Goal: Task Accomplishment & Management: Use online tool/utility

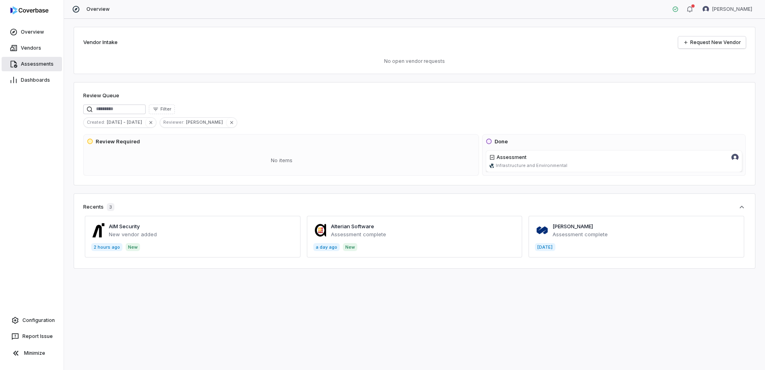
click at [41, 60] on link "Assessments" at bounding box center [32, 64] width 60 height 14
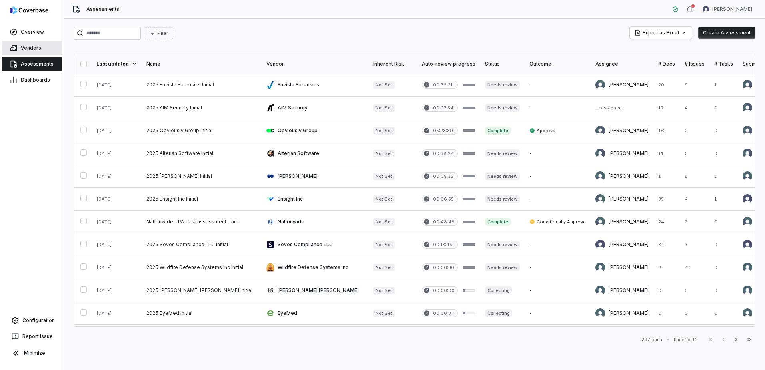
click at [43, 43] on link "Vendors" at bounding box center [32, 48] width 60 height 14
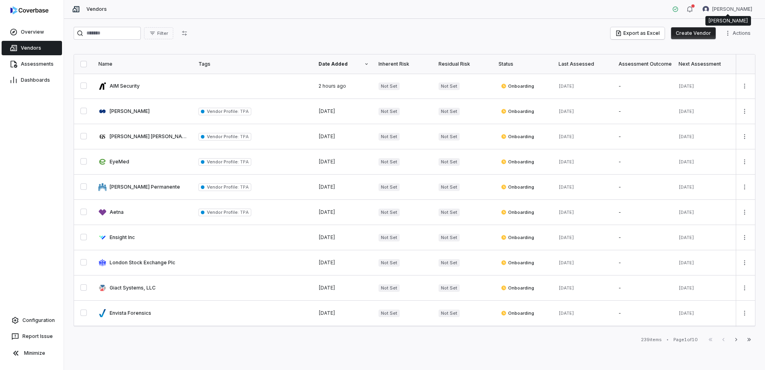
click at [699, 30] on button "Create Vendor" at bounding box center [693, 33] width 45 height 12
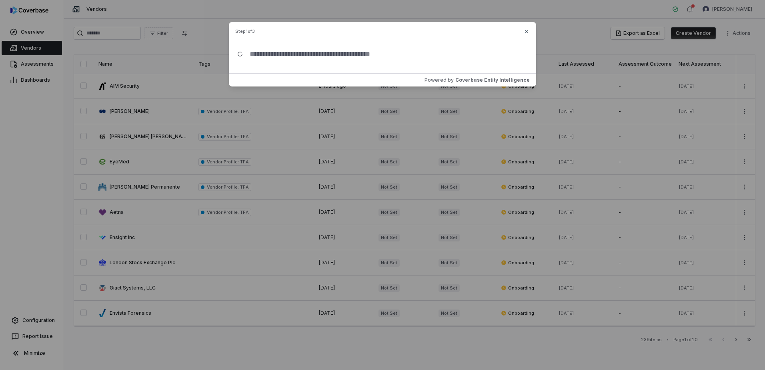
click at [363, 60] on input "text" at bounding box center [385, 54] width 285 height 26
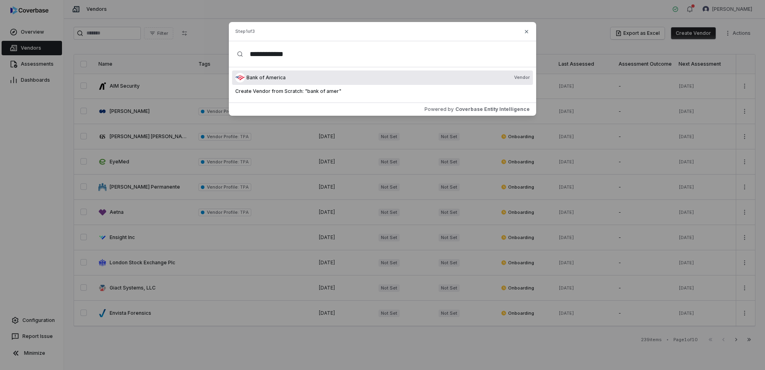
type input "**********"
click at [302, 78] on div "Bank of America Vendor" at bounding box center [388, 77] width 283 height 6
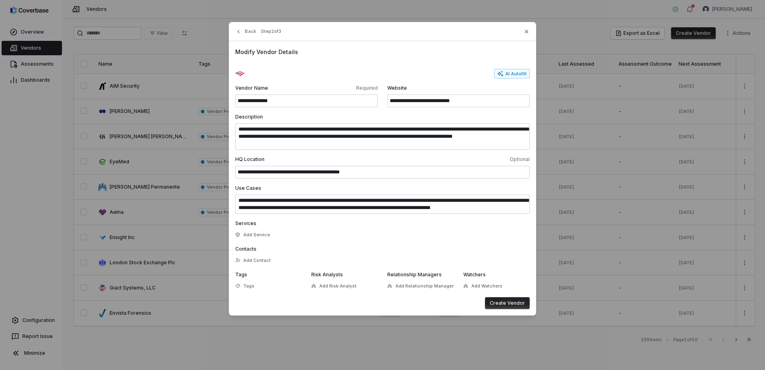
click at [507, 301] on button "Create Vendor" at bounding box center [507, 303] width 45 height 12
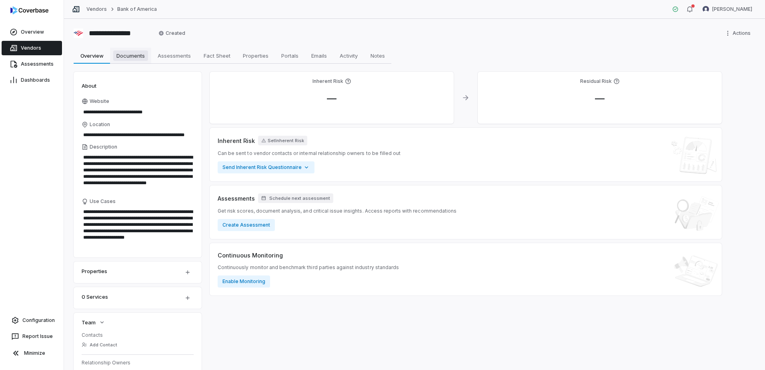
click at [137, 59] on span "Documents" at bounding box center [130, 55] width 35 height 10
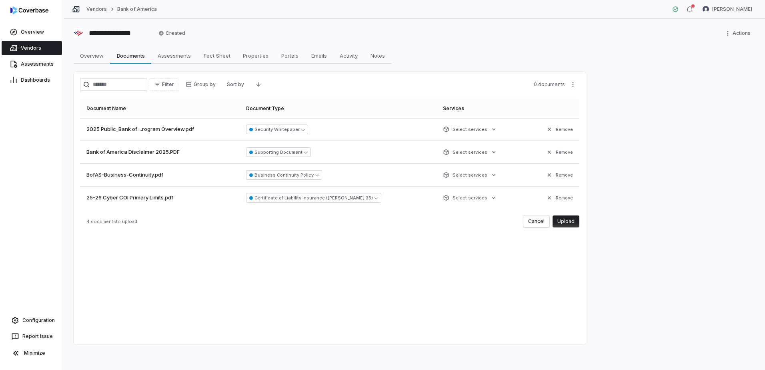
click at [568, 223] on button "Upload" at bounding box center [566, 221] width 27 height 12
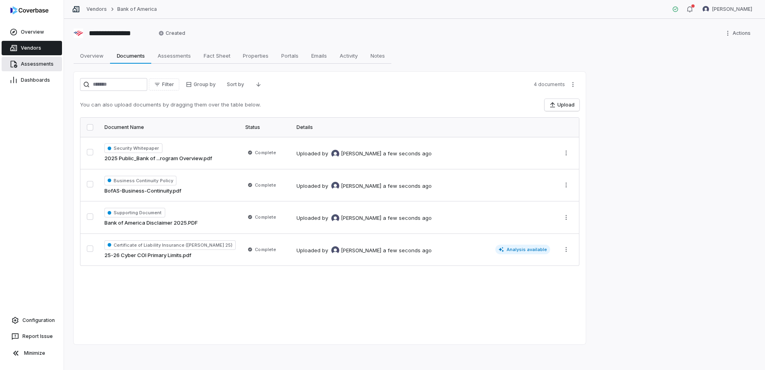
click at [42, 59] on link "Assessments" at bounding box center [32, 64] width 60 height 14
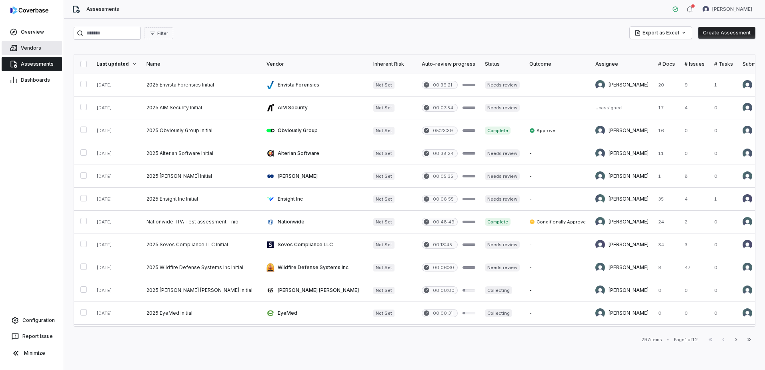
click at [34, 46] on span "Vendors" at bounding box center [31, 48] width 20 height 6
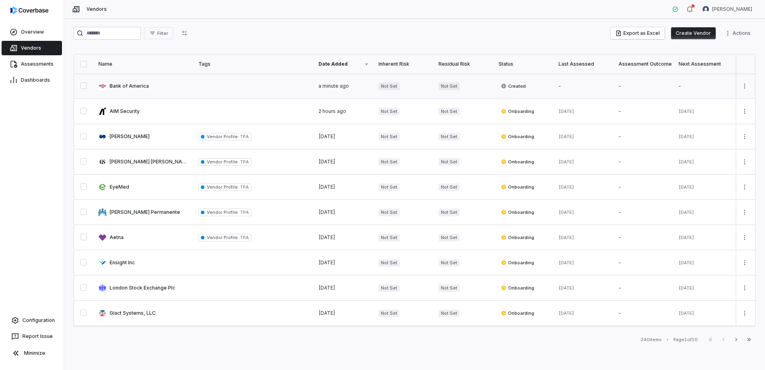
click at [118, 86] on link at bounding box center [144, 86] width 100 height 25
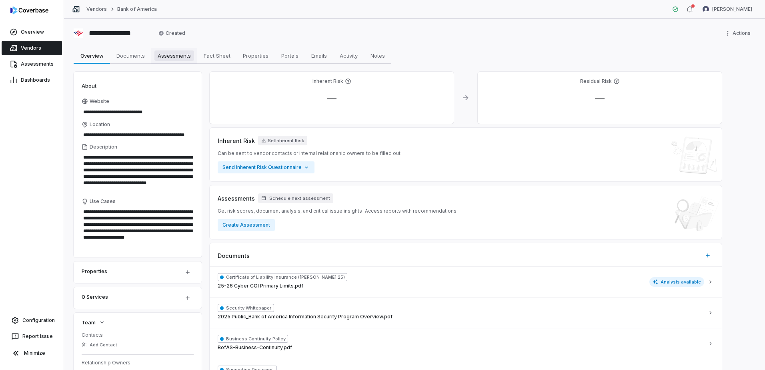
click at [182, 58] on span "Assessments" at bounding box center [175, 55] width 40 height 10
type textarea "*"
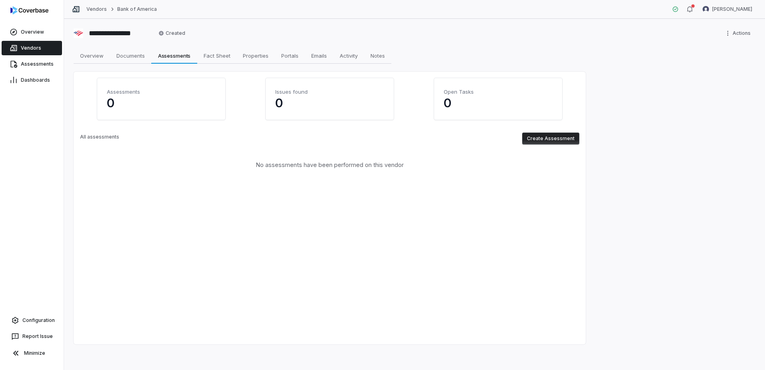
click at [557, 134] on button "Create Assessment" at bounding box center [550, 138] width 57 height 12
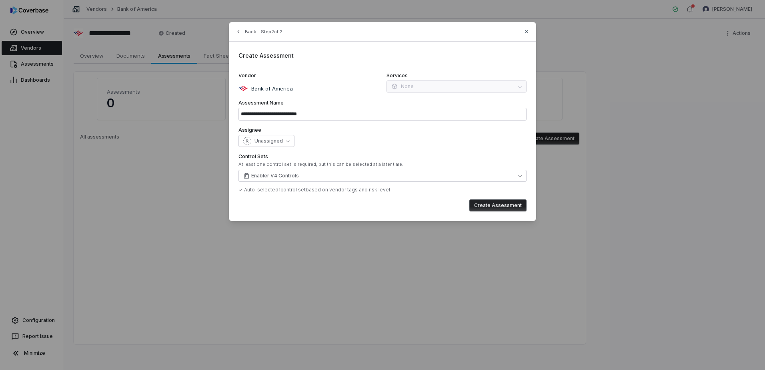
click at [492, 206] on button "Create Assessment" at bounding box center [498, 205] width 57 height 12
type input "**********"
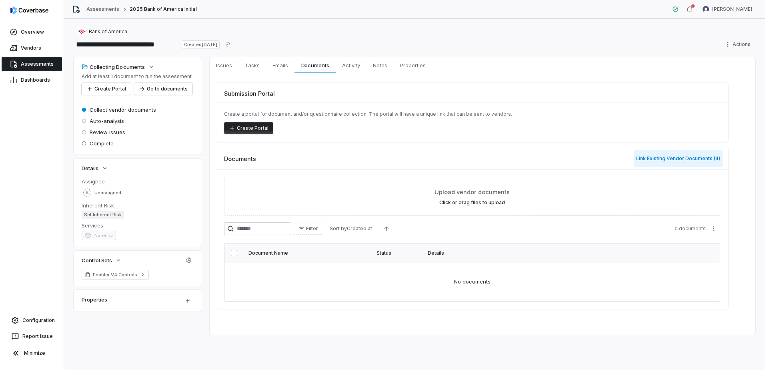
click at [681, 161] on button "Link Existing Vendor Documents ( 4 )" at bounding box center [678, 158] width 89 height 17
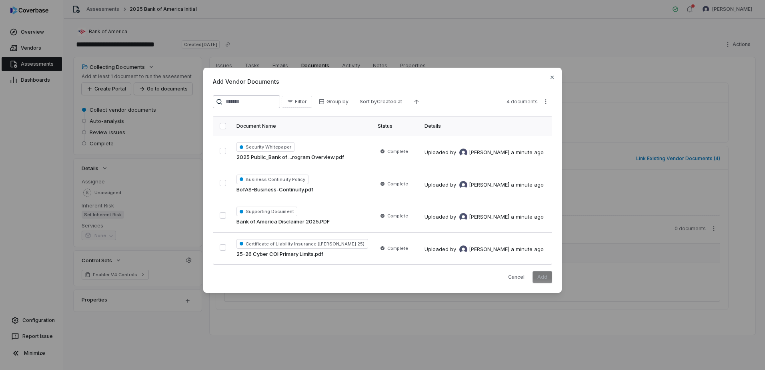
drag, startPoint x: 221, startPoint y: 124, endPoint x: 453, endPoint y: 254, distance: 266.1
click at [221, 125] on button "button" at bounding box center [223, 126] width 6 height 6
drag, startPoint x: 547, startPoint y: 284, endPoint x: 544, endPoint y: 278, distance: 6.3
click at [547, 282] on div "Add Vendor Documents Filter Group by Sort by Created at 4 documents Document Na…" at bounding box center [382, 180] width 359 height 225
click at [543, 275] on button "Add" at bounding box center [543, 277] width 20 height 12
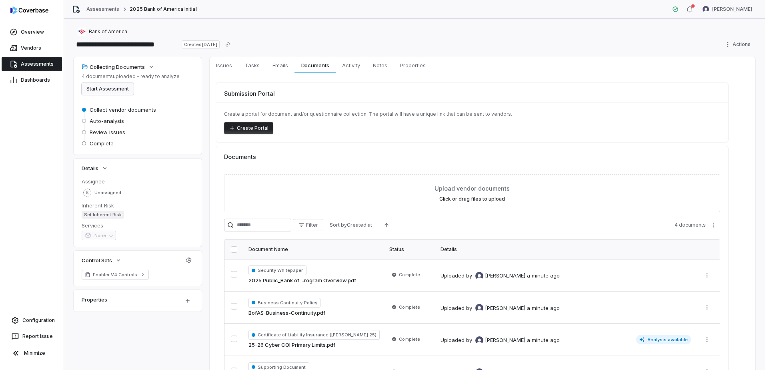
click at [111, 90] on button "Start Assessment" at bounding box center [108, 89] width 52 height 12
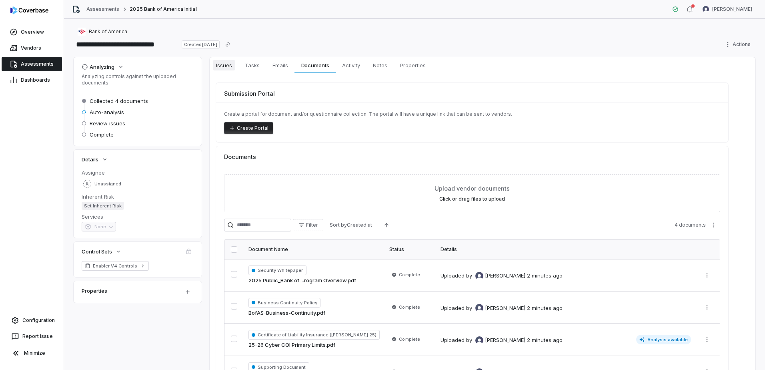
click at [230, 64] on span "Issues" at bounding box center [224, 65] width 22 height 10
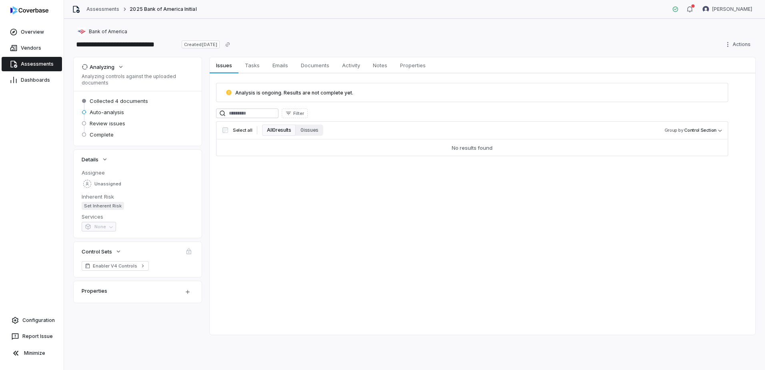
click at [35, 63] on span "Assessments" at bounding box center [37, 64] width 33 height 6
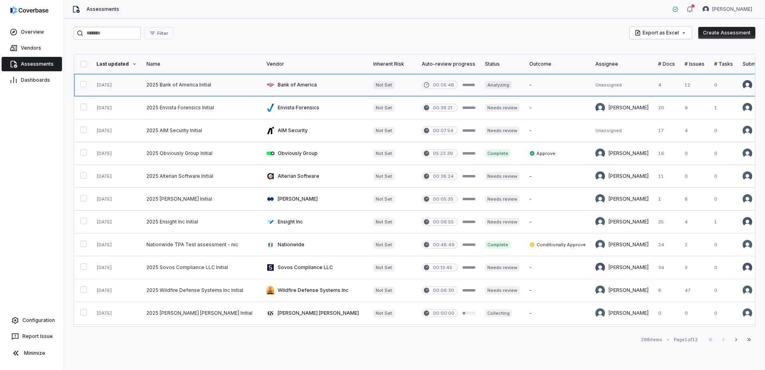
click at [160, 85] on link at bounding box center [202, 85] width 120 height 22
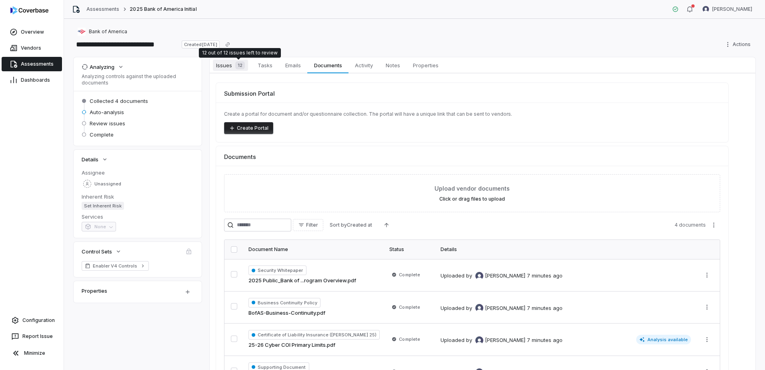
click at [231, 63] on span "Issues 12" at bounding box center [230, 65] width 35 height 11
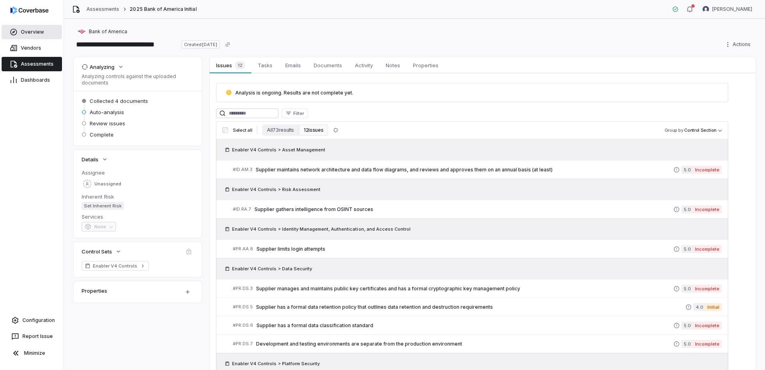
click at [38, 34] on span "Overview" at bounding box center [32, 32] width 23 height 6
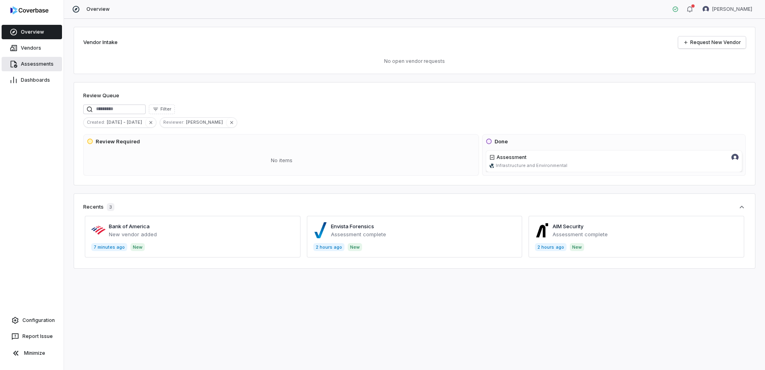
click at [40, 70] on link "Assessments" at bounding box center [32, 64] width 60 height 14
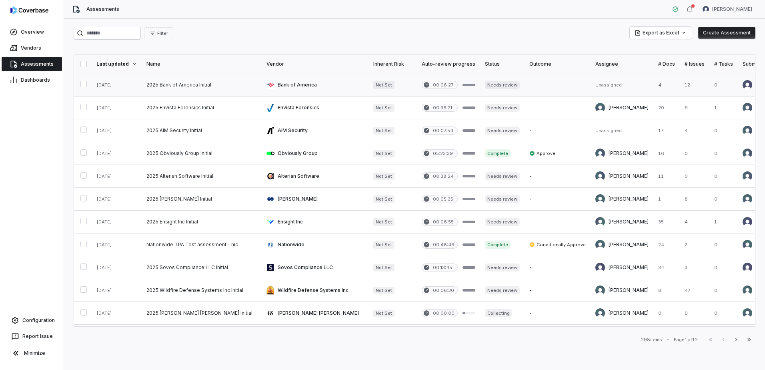
click at [525, 85] on link at bounding box center [558, 85] width 66 height 22
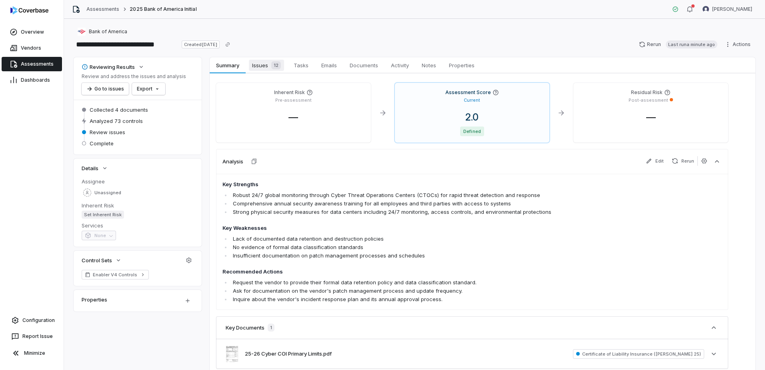
click at [274, 69] on span "12" at bounding box center [276, 65] width 10 height 8
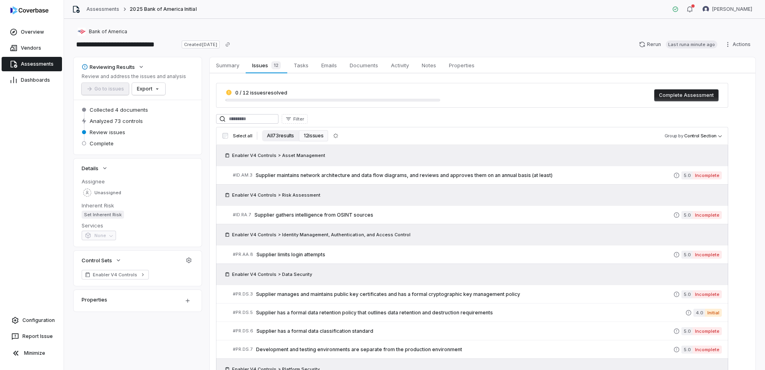
click at [287, 135] on button "All 73 results" at bounding box center [280, 135] width 37 height 11
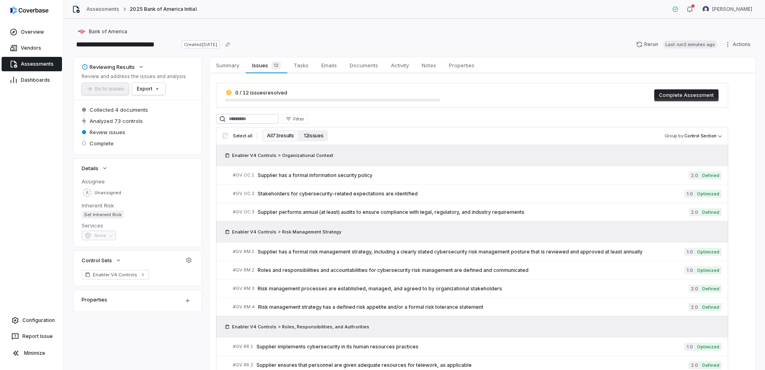
click at [317, 137] on button "12 issues" at bounding box center [313, 135] width 29 height 11
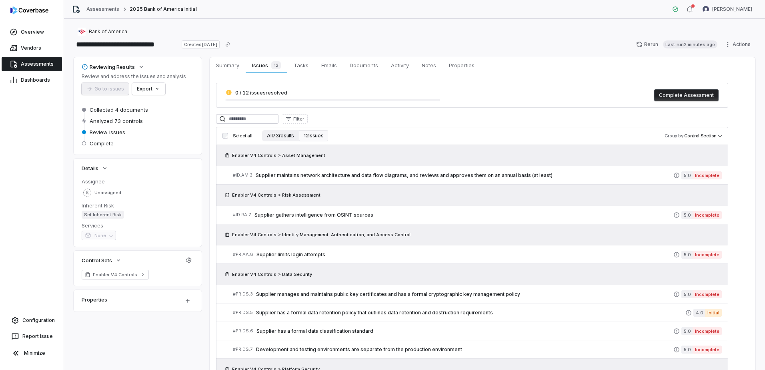
click at [290, 133] on button "All 73 results" at bounding box center [280, 135] width 37 height 11
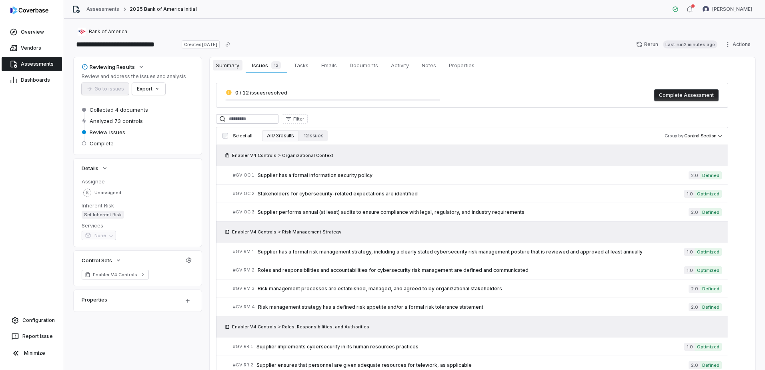
click at [225, 69] on span "Summary" at bounding box center [228, 65] width 30 height 10
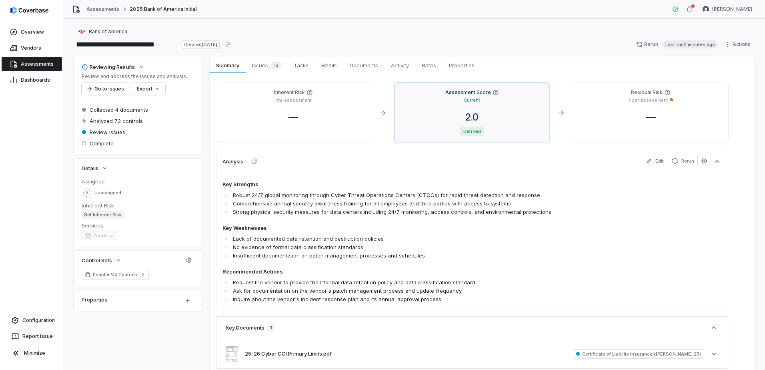
click at [522, 114] on div "2.0" at bounding box center [472, 117] width 142 height 12
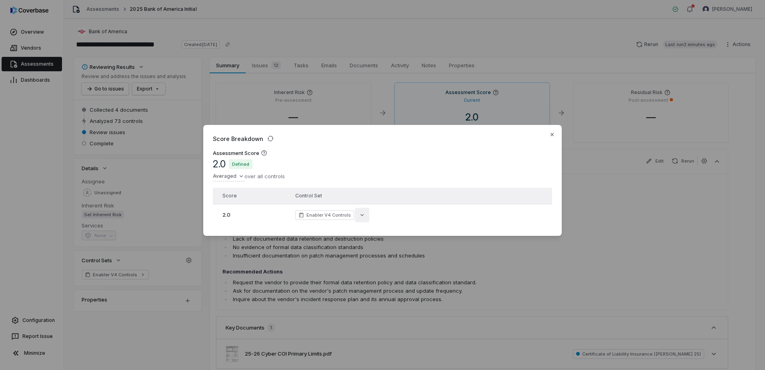
click at [360, 213] on icon "button" at bounding box center [362, 215] width 6 height 6
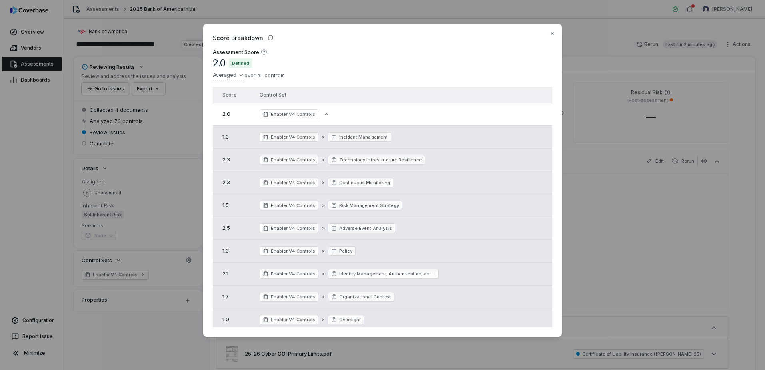
click at [667, 208] on div "Score Breakdown Assessment Score 2.0 Defined Averaged over all controls Score C…" at bounding box center [382, 184] width 765 height 347
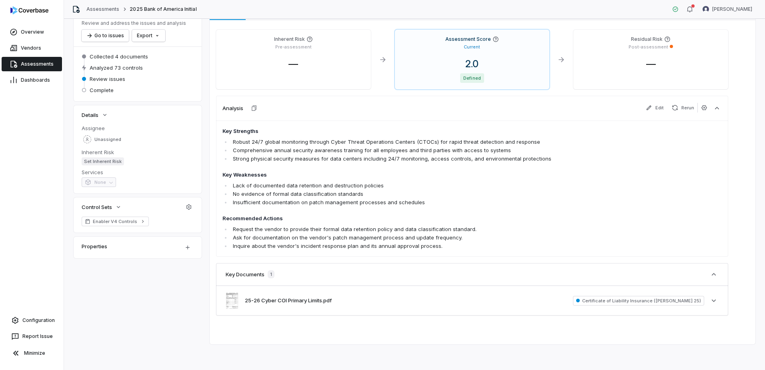
scroll to position [13, 0]
